Goal: Find specific page/section: Find specific page/section

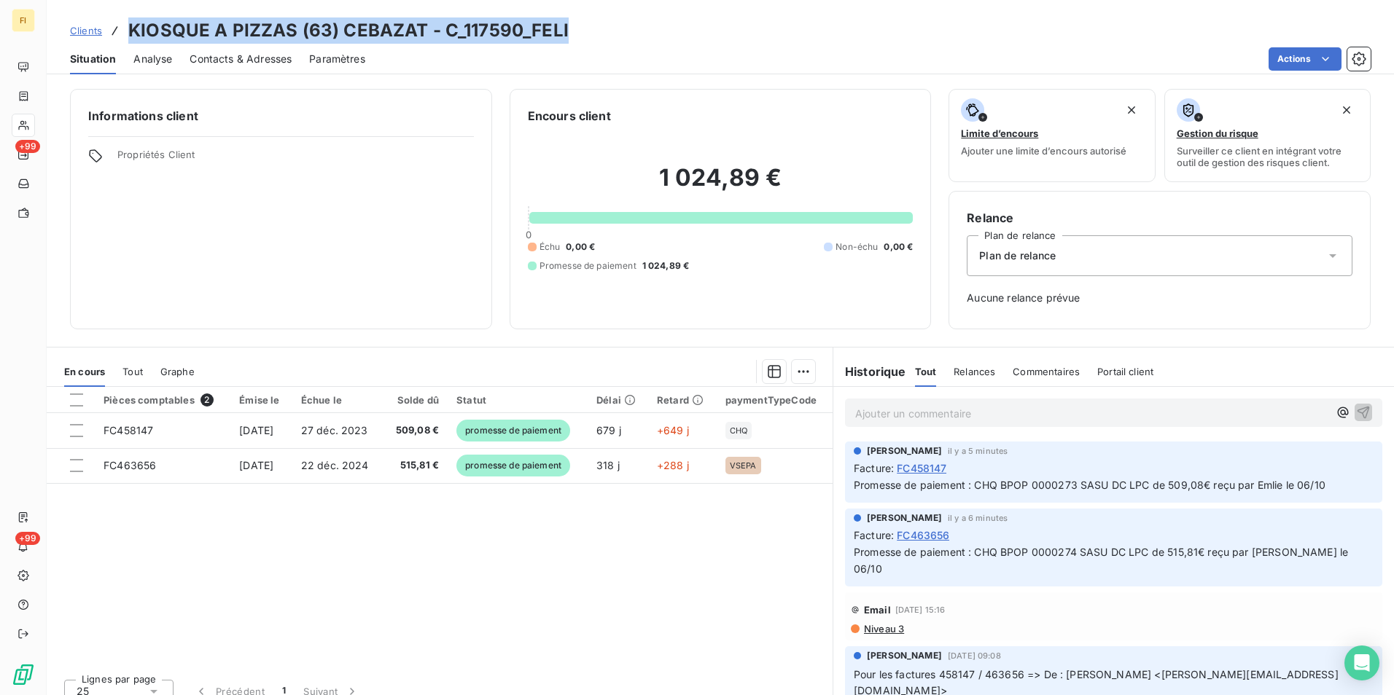
click at [93, 28] on span "Clients" at bounding box center [86, 31] width 32 height 12
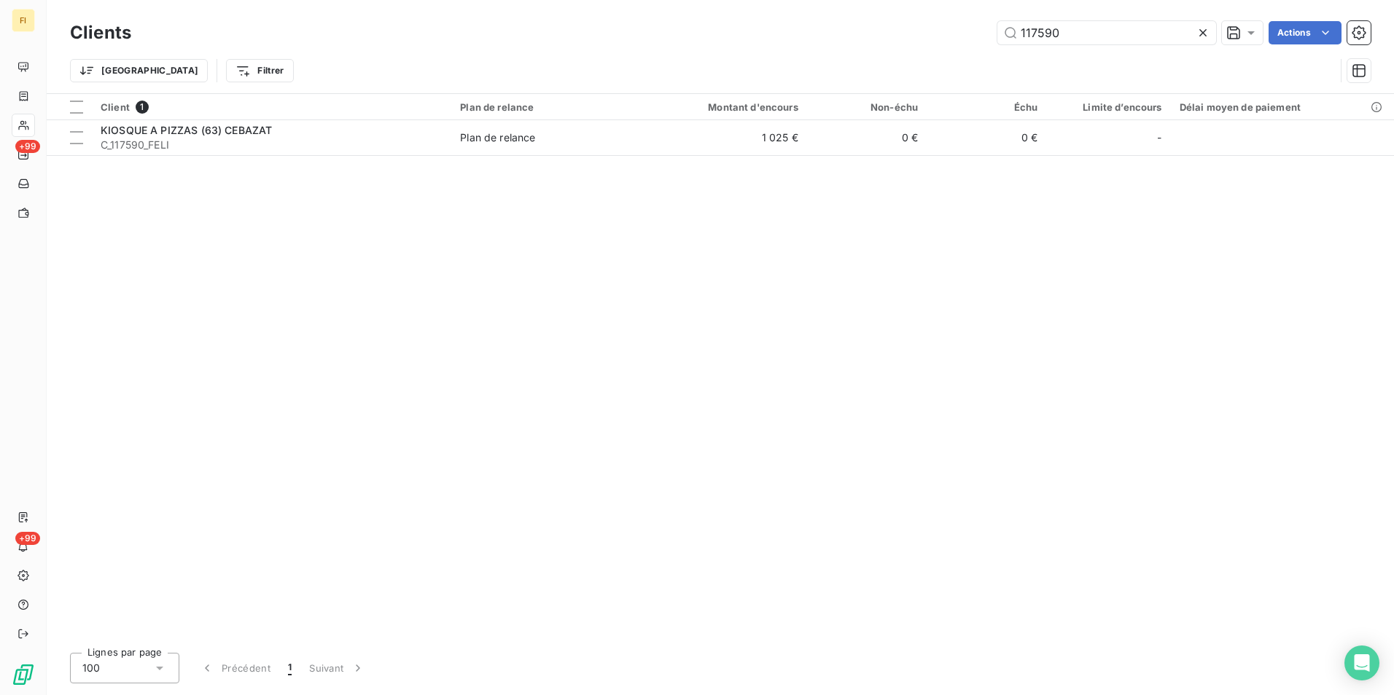
drag, startPoint x: 1067, startPoint y: 39, endPoint x: 870, endPoint y: 35, distance: 196.2
click at [870, 35] on div "117590 Actions" at bounding box center [760, 32] width 1222 height 23
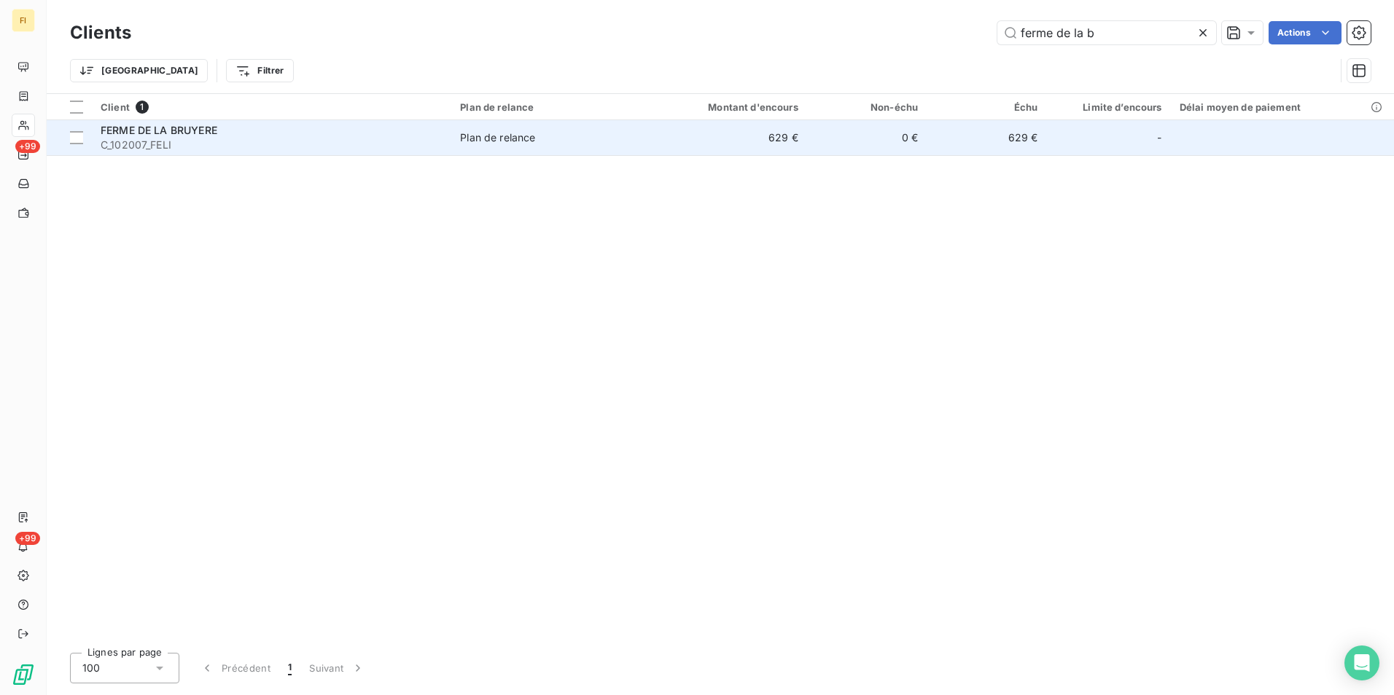
type input "ferme de la b"
click at [638, 149] on td "Plan de relance" at bounding box center [548, 137] width 195 height 35
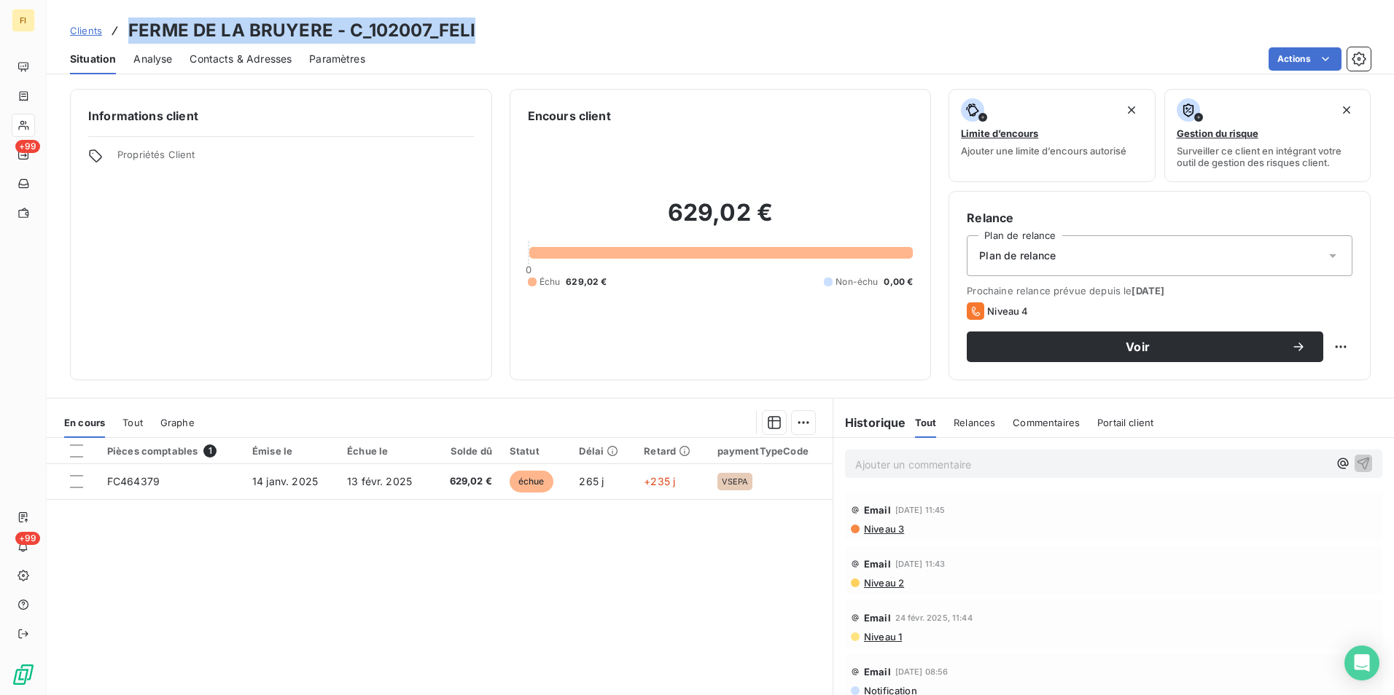
drag, startPoint x: 486, startPoint y: 26, endPoint x: 147, endPoint y: 29, distance: 339.7
click at [147, 29] on div "Clients FERME DE LA BRUYERE - C_102007_FELI" at bounding box center [720, 30] width 1347 height 26
drag, startPoint x: 147, startPoint y: 29, endPoint x: 190, endPoint y: 28, distance: 43.0
drag, startPoint x: 190, startPoint y: 28, endPoint x: 478, endPoint y: 8, distance: 289.4
click at [458, 6] on div "Clients FERME DE LA BRUYERE - C_102007_FELI Situation Analyse Contacts & Adress…" at bounding box center [720, 37] width 1347 height 74
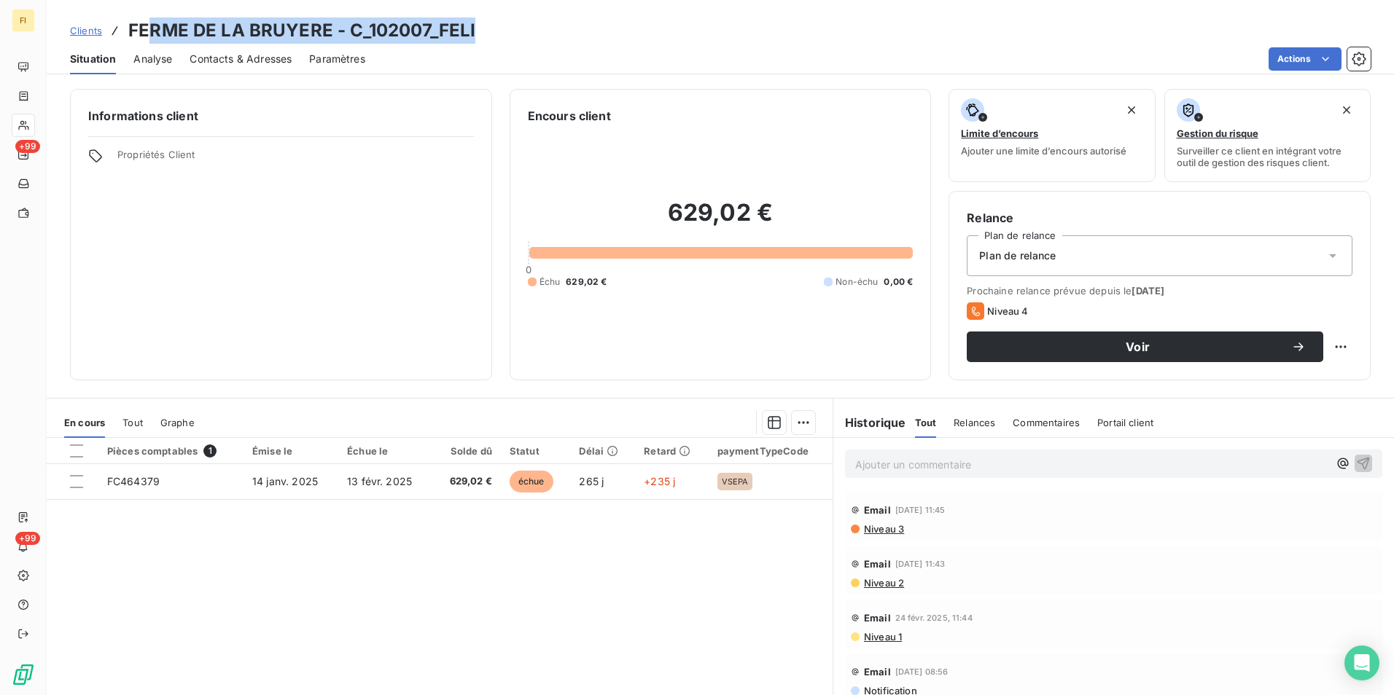
click at [482, 32] on div "Clients FERME DE LA BRUYERE - C_102007_FELI" at bounding box center [720, 30] width 1347 height 26
click at [480, 31] on div "Clients FERME DE LA BRUYERE - C_102007_FELI" at bounding box center [720, 30] width 1347 height 26
drag, startPoint x: 477, startPoint y: 34, endPoint x: 133, endPoint y: 28, distance: 344.2
click at [133, 28] on div "Clients FERME DE LA BRUYERE - C_102007_FELI" at bounding box center [720, 30] width 1347 height 26
copy h3 "FERME DE LA BRUYERE - C_102007_FELI"
